Goal: Navigation & Orientation: Find specific page/section

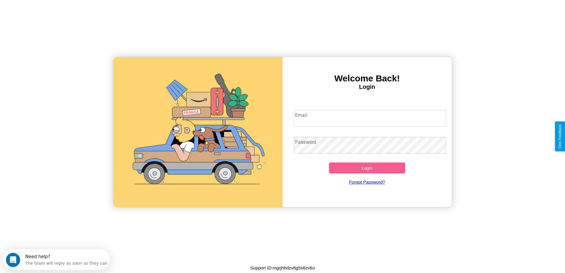
click at [370, 118] on input "Email" at bounding box center [370, 118] width 152 height 17
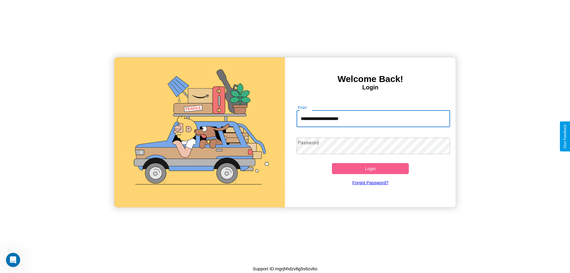
type input "**********"
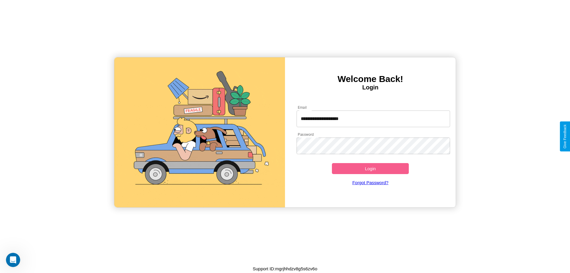
click at [370, 168] on button "Login" at bounding box center [370, 168] width 77 height 11
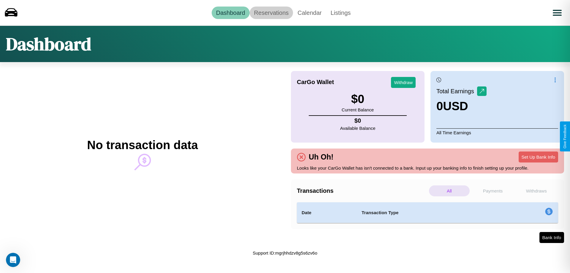
click at [271, 12] on link "Reservations" at bounding box center [272, 13] width 44 height 12
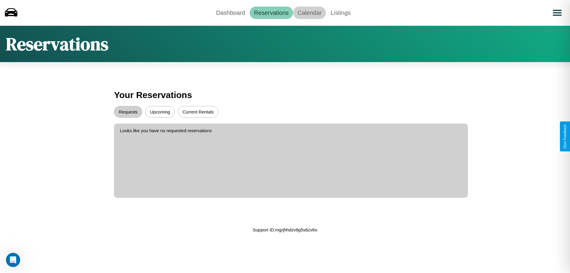
click at [309, 12] on link "Calendar" at bounding box center [309, 13] width 33 height 12
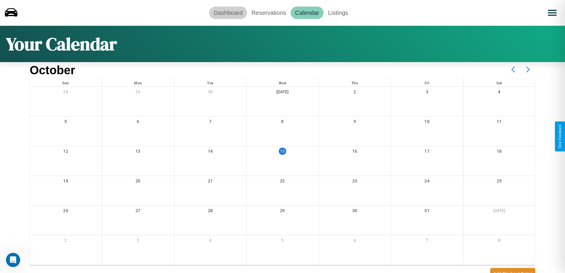
click at [228, 12] on link "Dashboard" at bounding box center [228, 13] width 38 height 12
